Goal: Task Accomplishment & Management: Complete application form

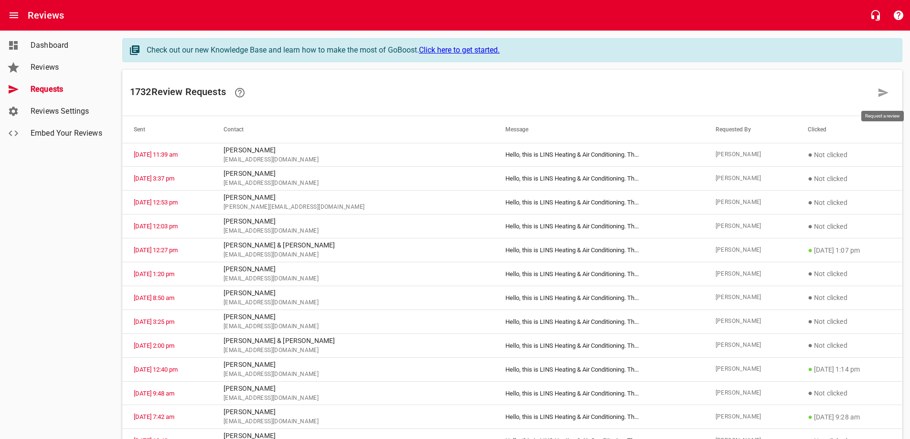
click at [886, 93] on icon at bounding box center [883, 92] width 10 height 9
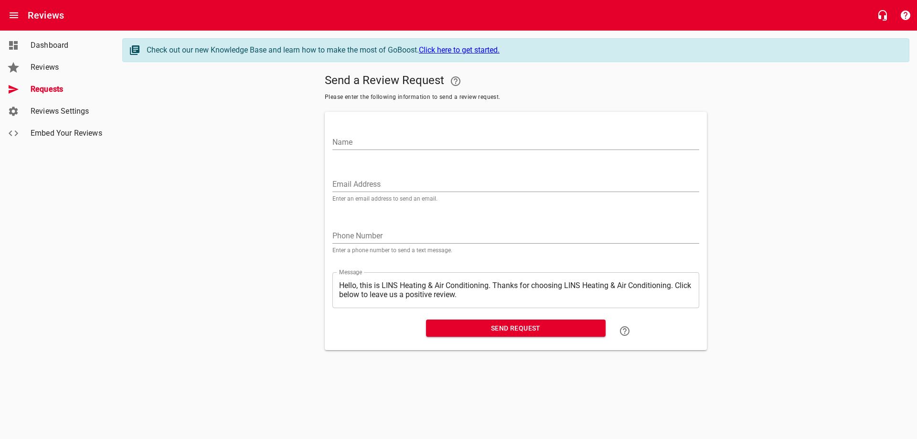
click at [376, 182] on input "Email Address" at bounding box center [515, 184] width 367 height 15
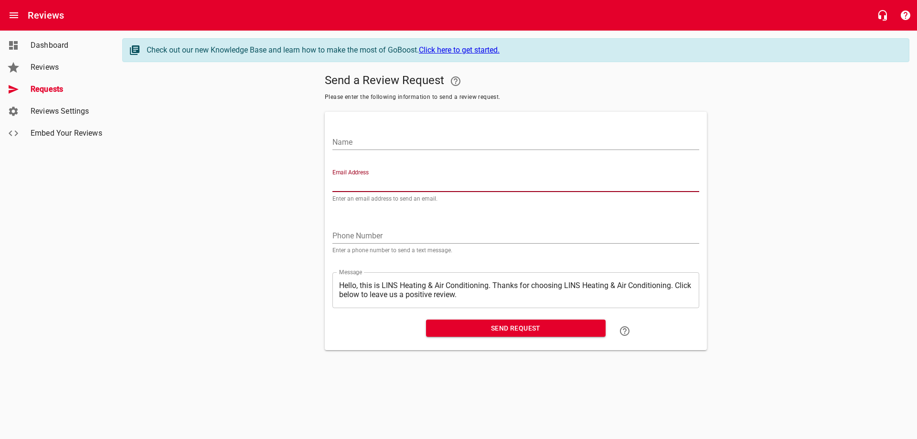
paste input "[EMAIL_ADDRESS][DOMAIN_NAME]"
type input "[EMAIL_ADDRESS][DOMAIN_NAME]"
click at [379, 142] on input "Name" at bounding box center [515, 142] width 367 height 15
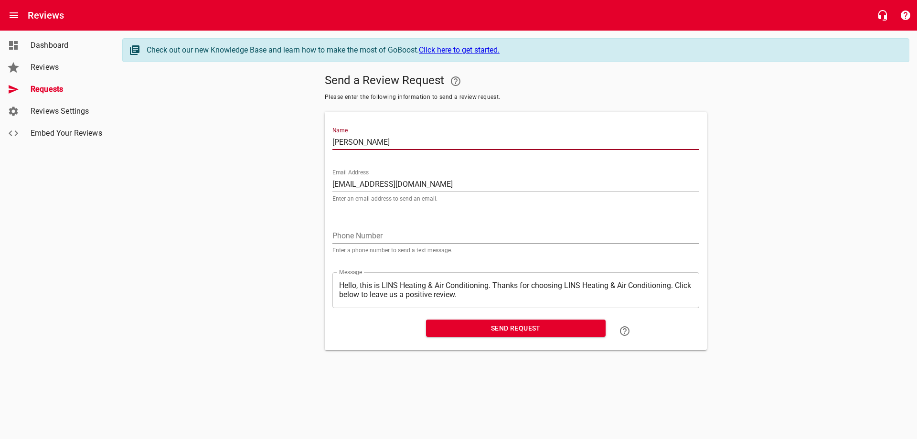
type input "[PERSON_NAME]"
click at [526, 331] on span "Send Request" at bounding box center [516, 328] width 164 height 12
